Goal: Navigation & Orientation: Find specific page/section

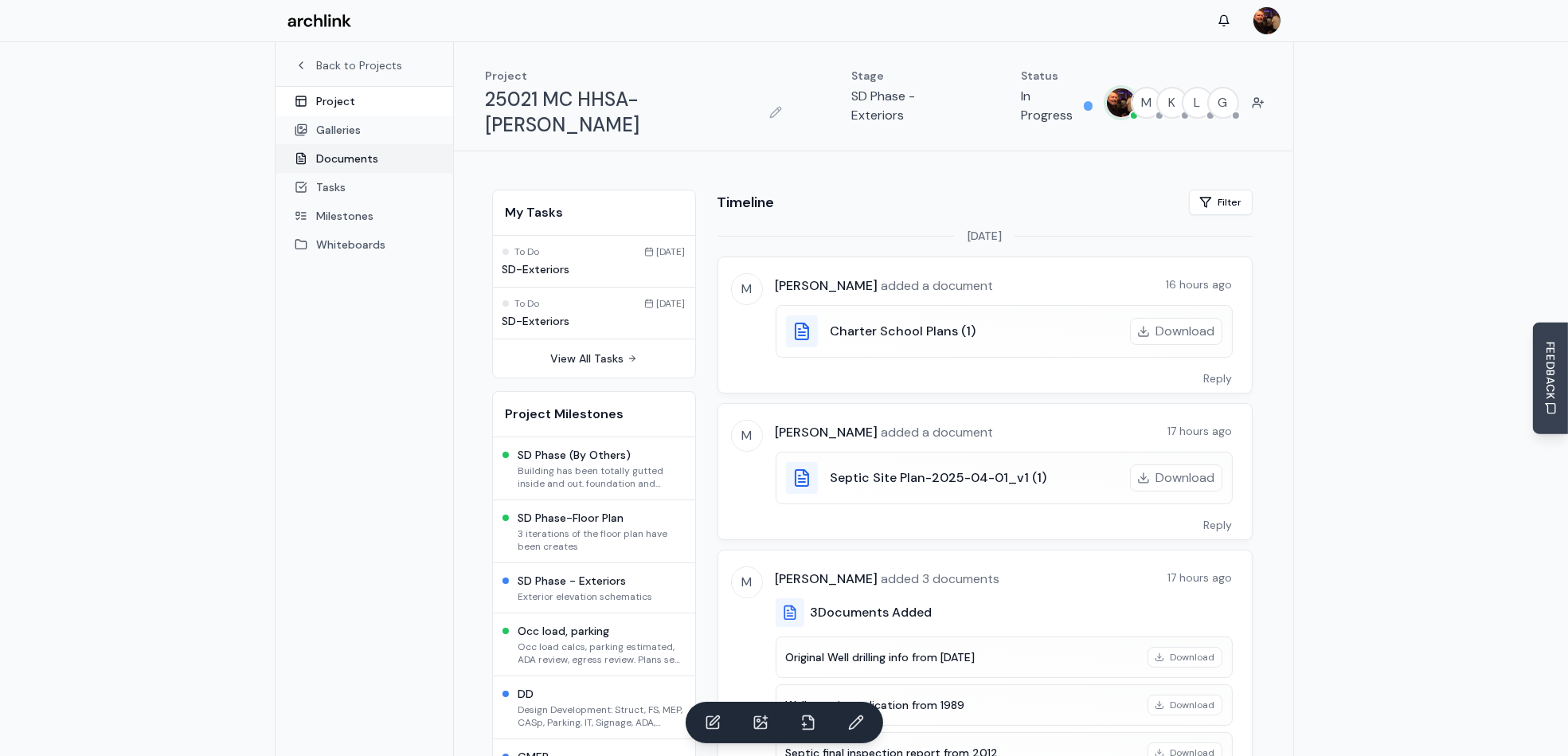
click at [350, 159] on link "Documents" at bounding box center [364, 158] width 177 height 29
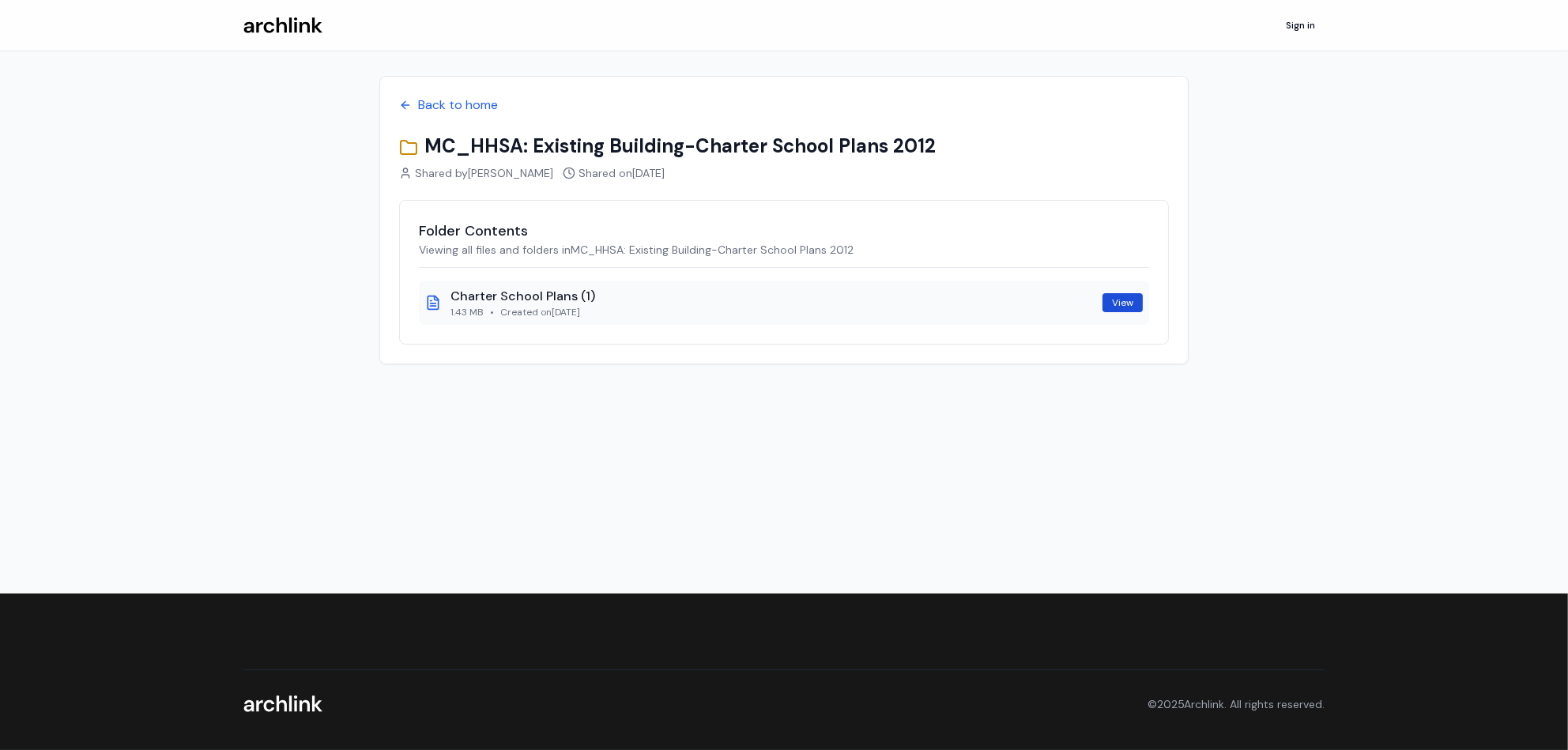
click at [1134, 308] on link "View" at bounding box center [1123, 302] width 41 height 19
